Goal: Check status: Check status

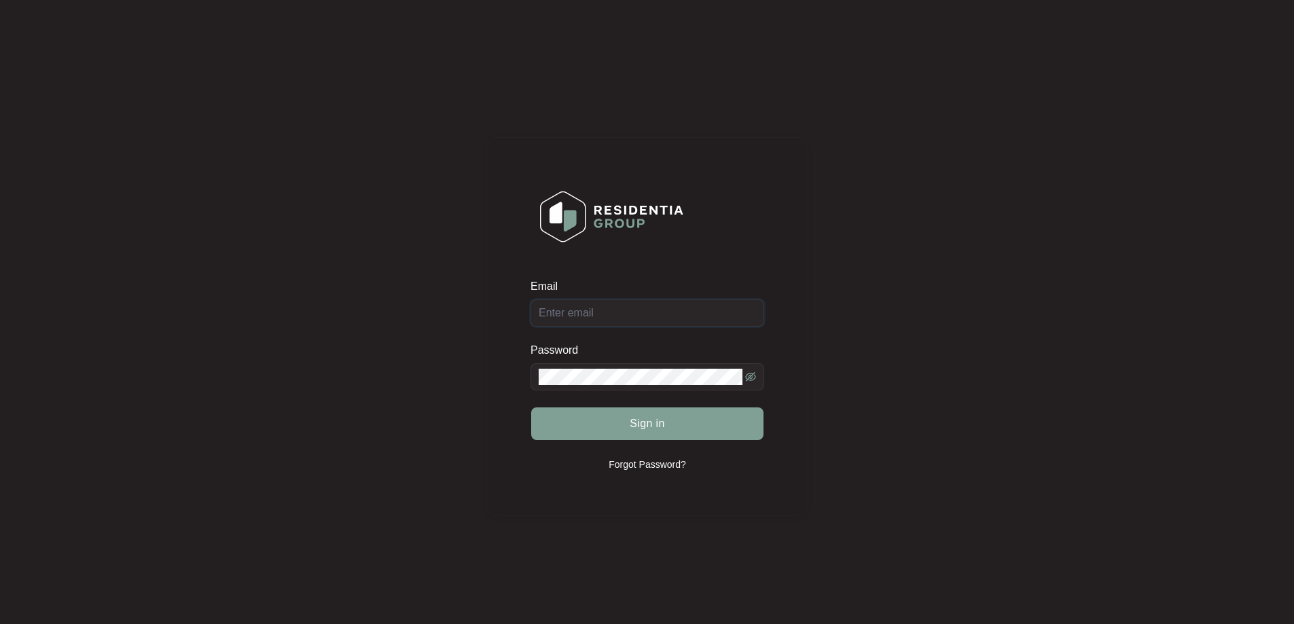
type input "[EMAIL_ADDRESS][DOMAIN_NAME]"
click at [723, 428] on div "Sign in" at bounding box center [647, 424] width 234 height 34
click at [679, 422] on button "Sign in" at bounding box center [647, 424] width 232 height 33
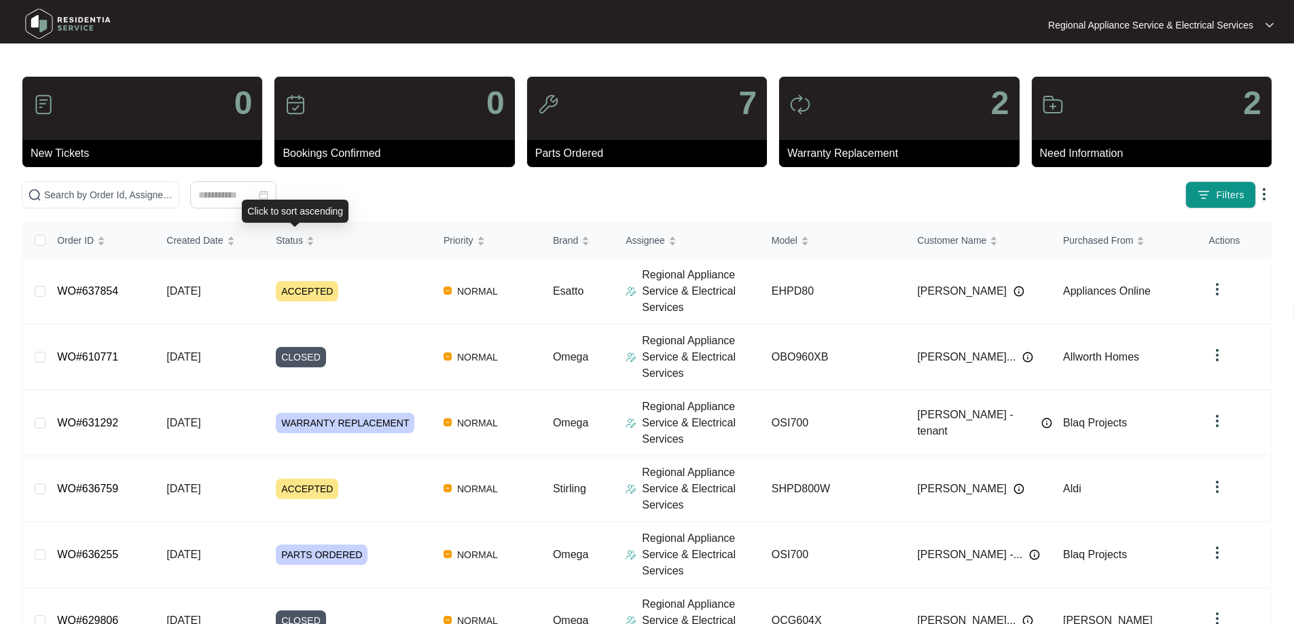
click at [315, 200] on div "Click to sort ascending" at bounding box center [295, 211] width 107 height 23
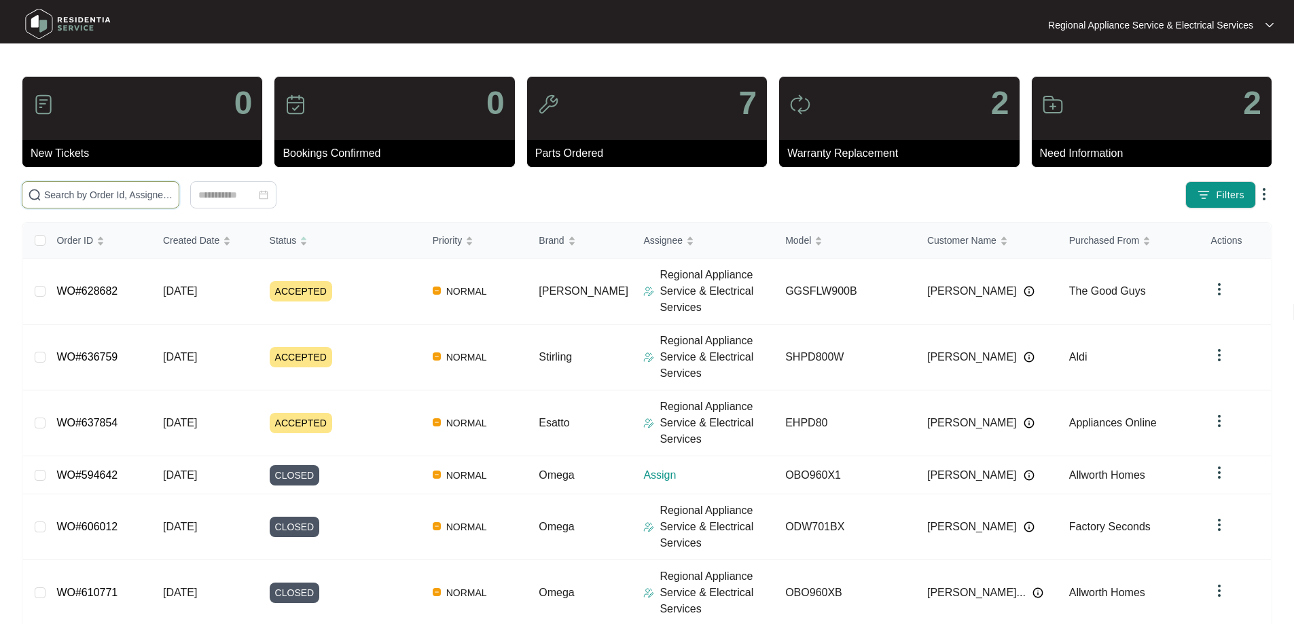
click at [173, 196] on input "text" at bounding box center [108, 194] width 129 height 15
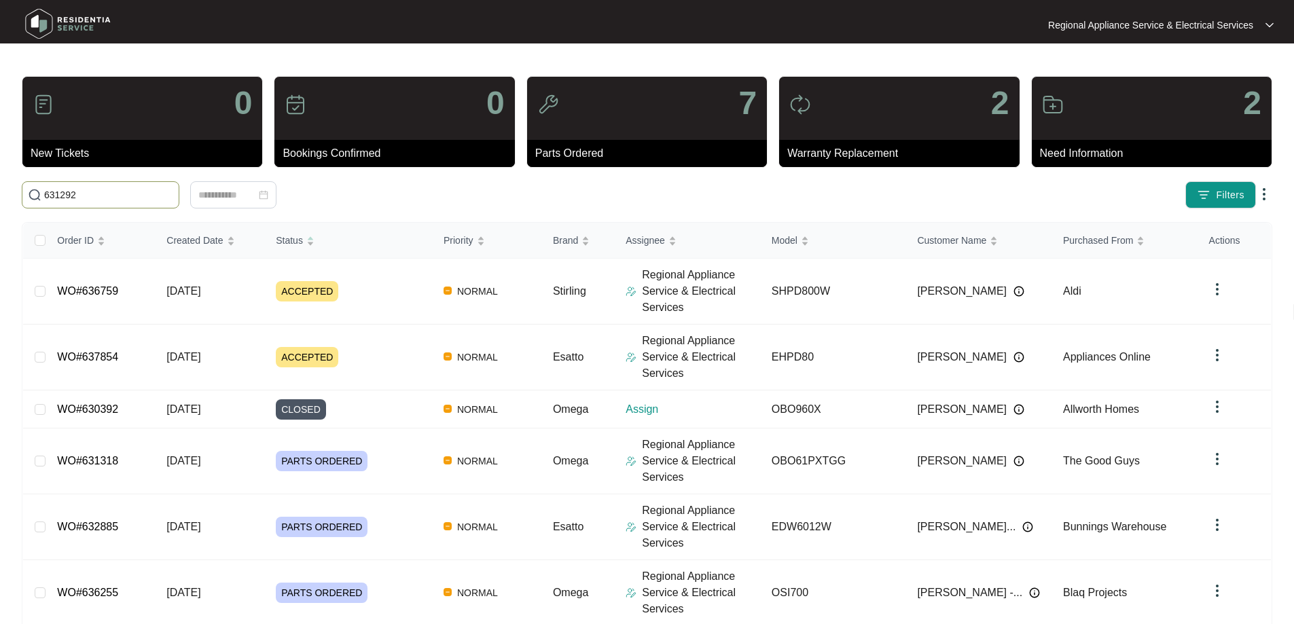
type input "631292"
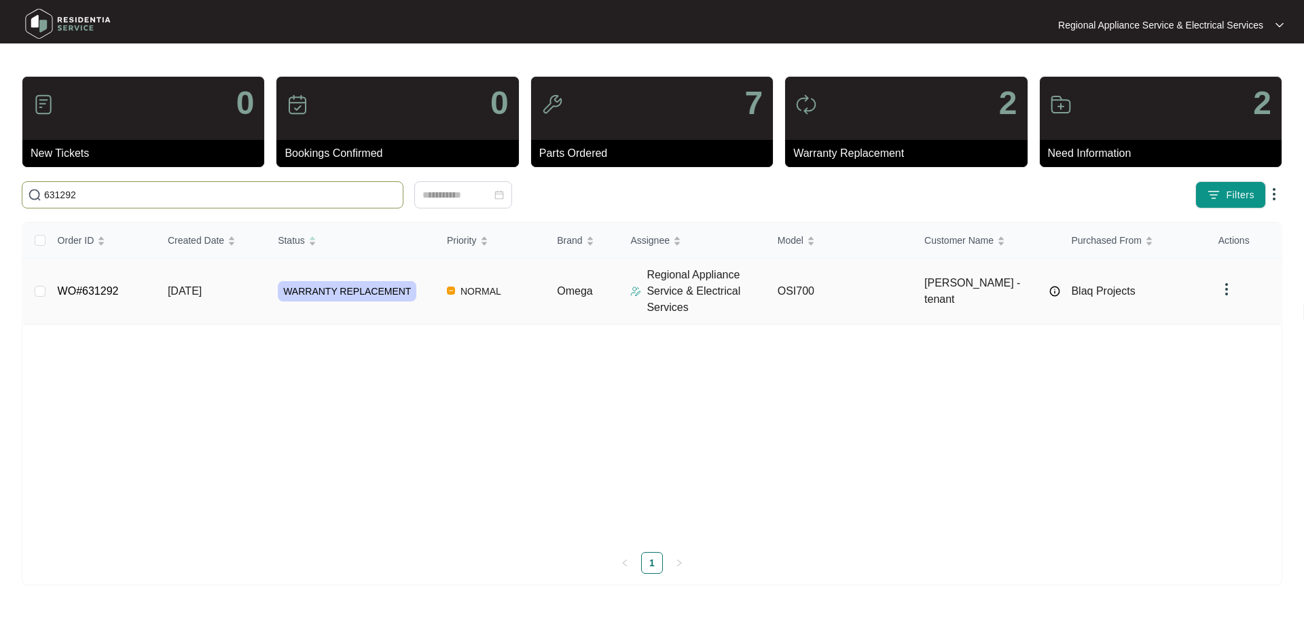
click at [200, 291] on span "[DATE]" at bounding box center [185, 291] width 34 height 12
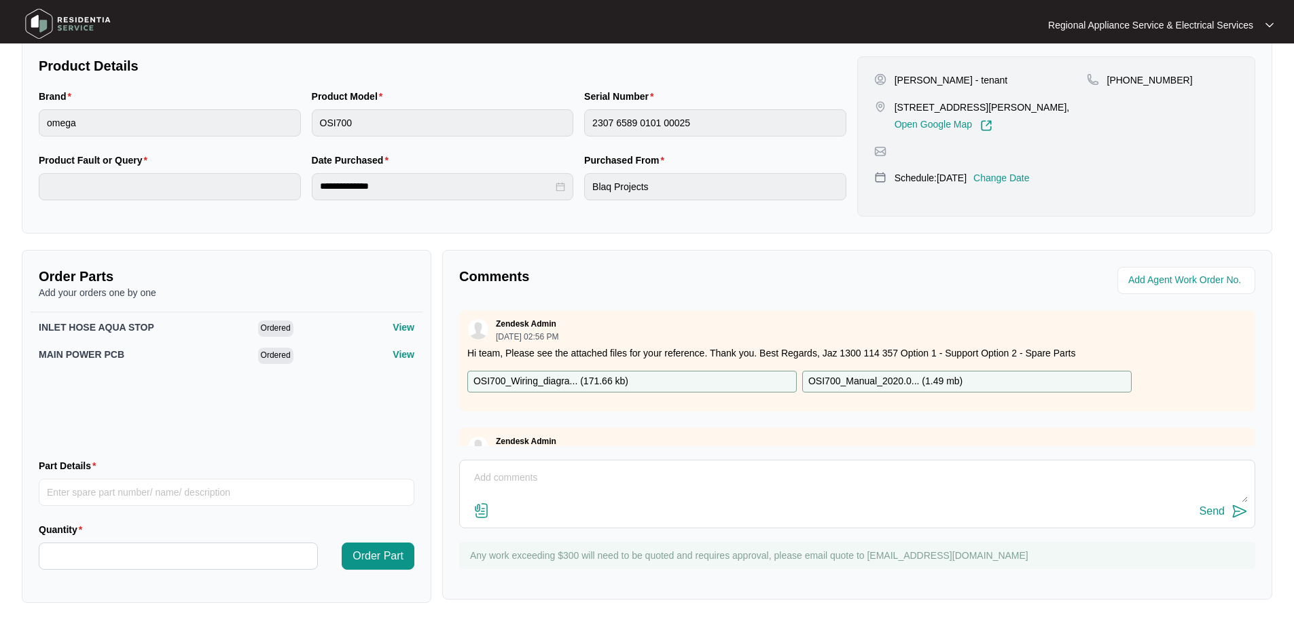
scroll to position [280, 0]
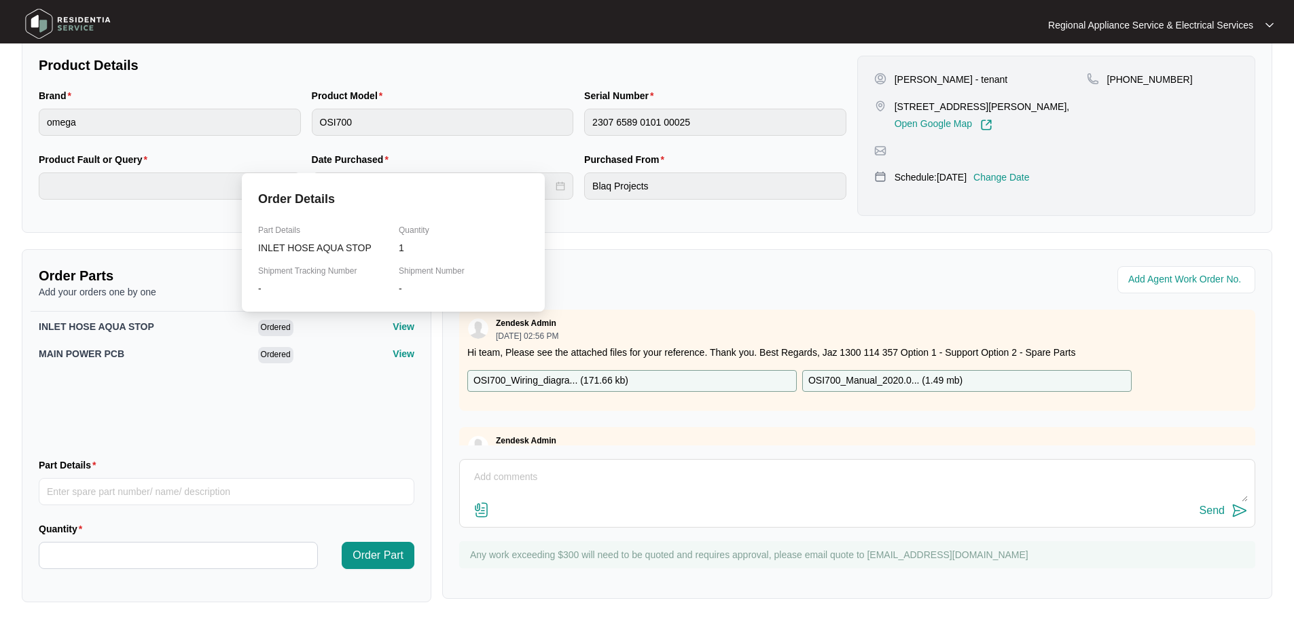
click at [395, 323] on p "View" at bounding box center [404, 327] width 22 height 14
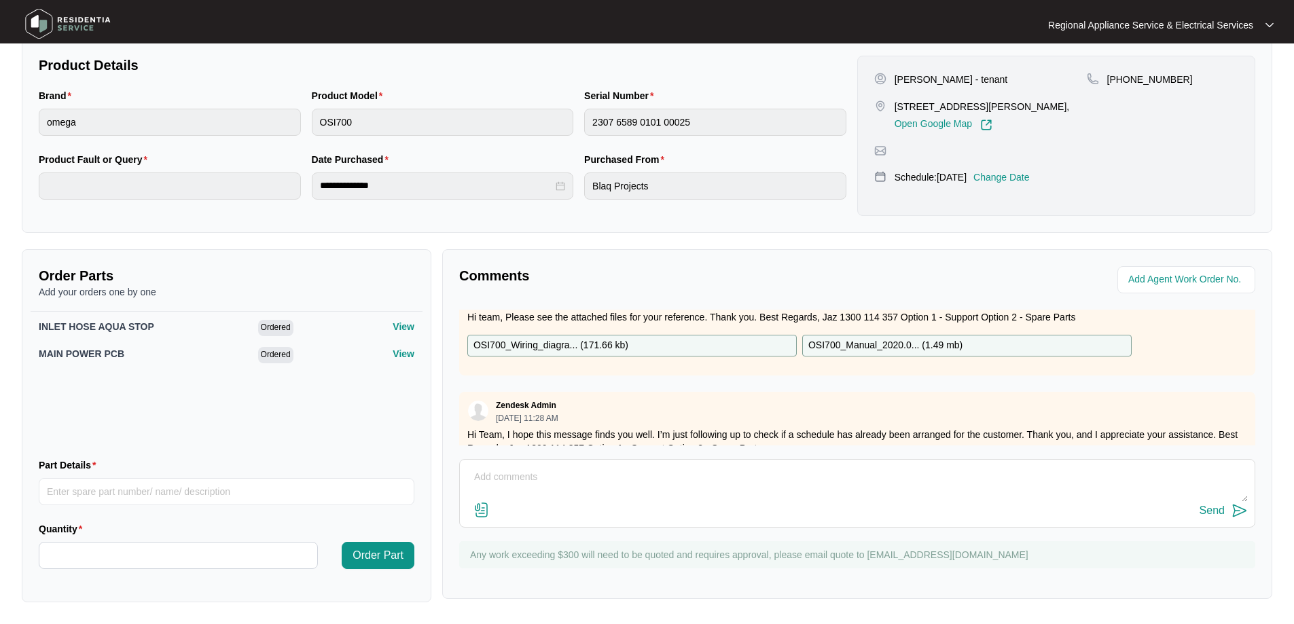
scroll to position [68, 0]
